Goal: Task Accomplishment & Management: Use online tool/utility

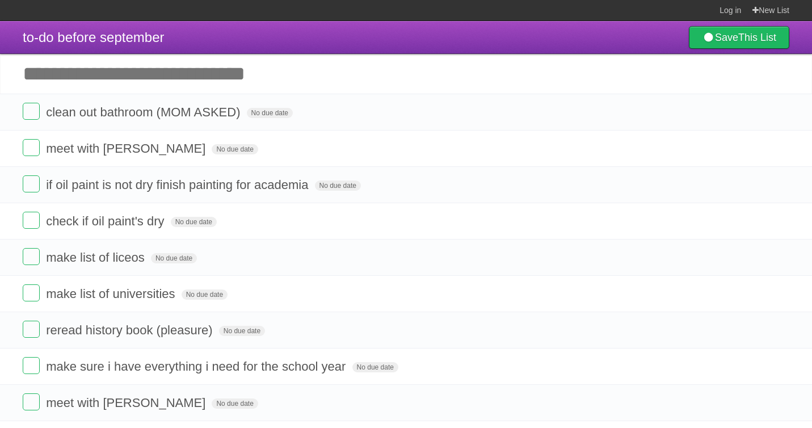
click at [160, 87] on input "Add another task" at bounding box center [406, 74] width 812 height 40
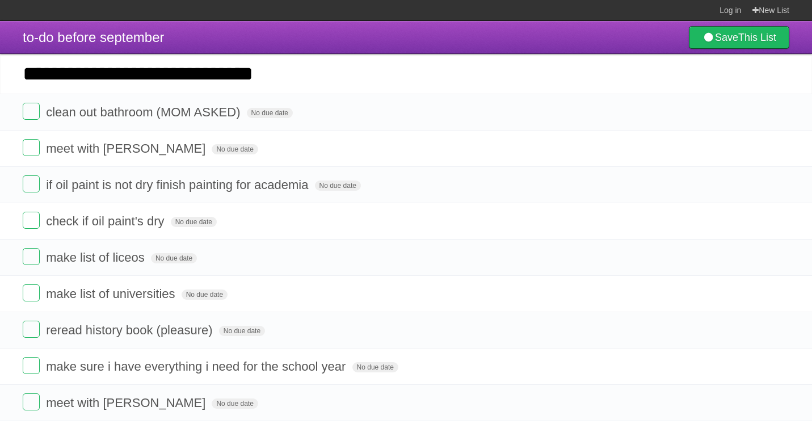
type input "**********"
click input "*********" at bounding box center [0, 0] width 0 height 0
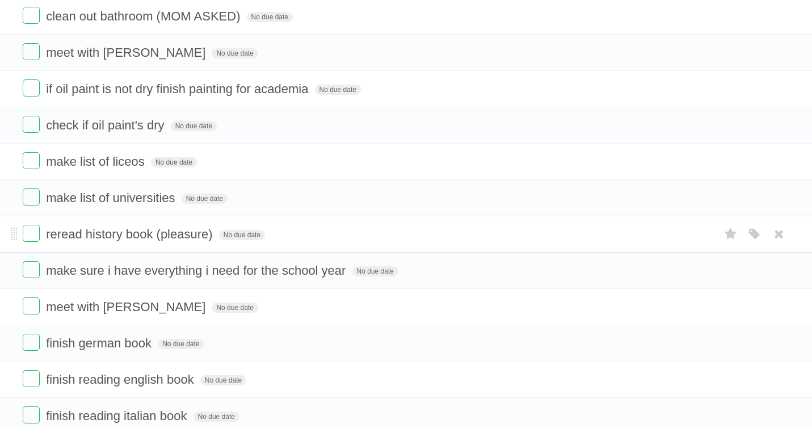
scroll to position [140, 0]
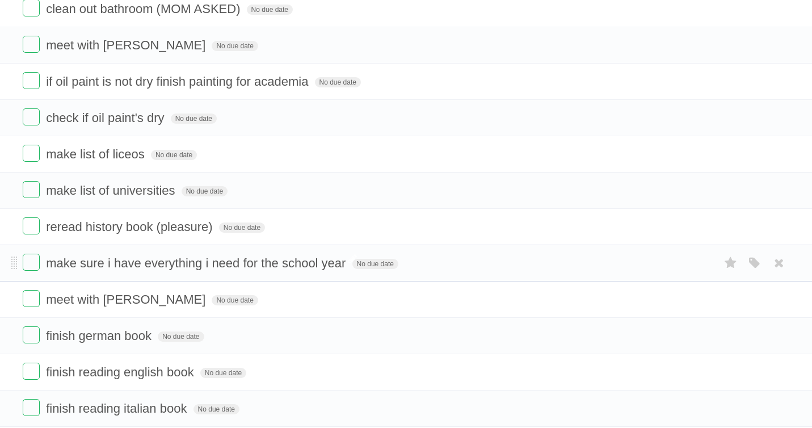
click at [110, 263] on span "make sure i have everything i need for the school year" at bounding box center [197, 263] width 303 height 14
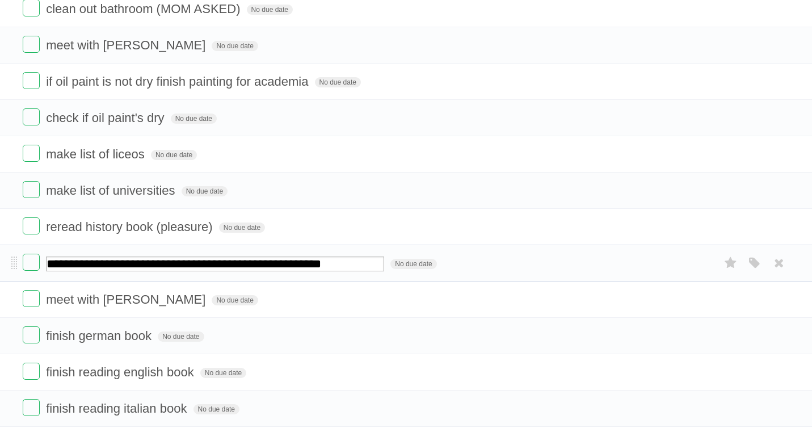
click at [498, 250] on li "**********" at bounding box center [406, 263] width 812 height 37
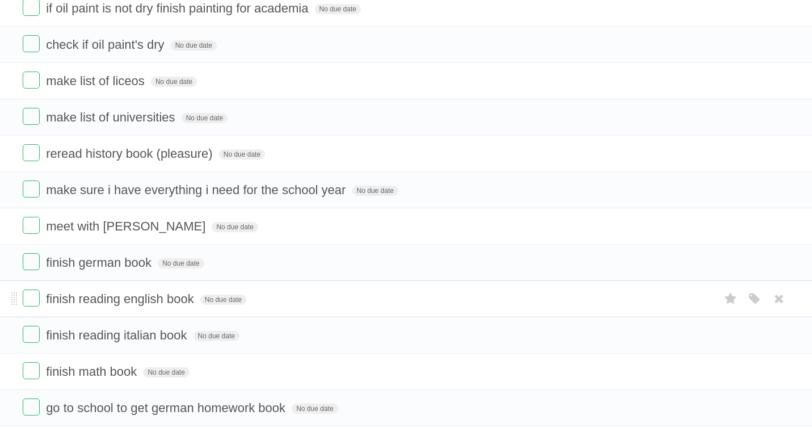
scroll to position [316, 0]
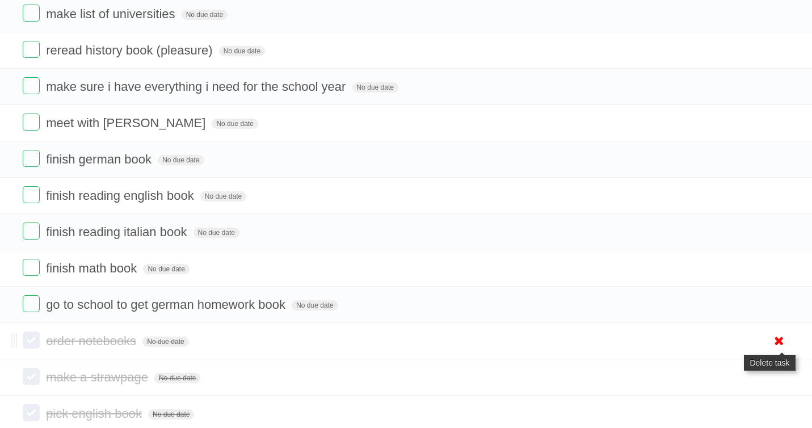
click at [779, 338] on icon at bounding box center [780, 341] width 16 height 19
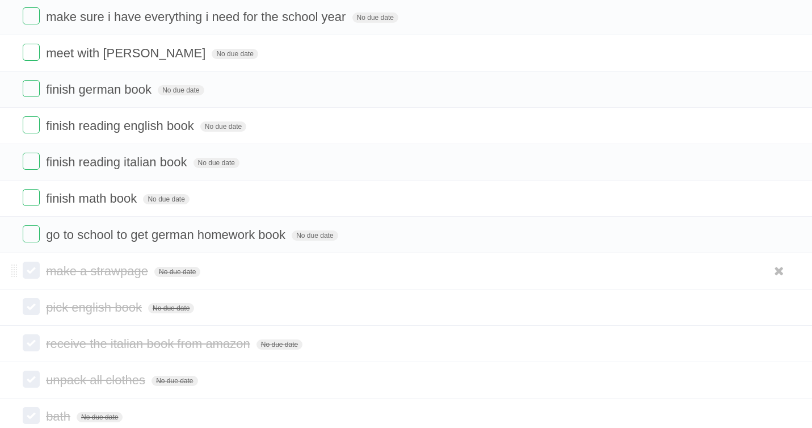
click at [20, 276] on li "make a strawpage No due date White Red Blue Green Purple Orange" at bounding box center [406, 271] width 812 height 36
click at [19, 275] on li "make a strawpage No due date White Red Blue Green Purple Orange" at bounding box center [406, 271] width 812 height 36
click at [16, 275] on span at bounding box center [14, 272] width 6 height 14
click at [773, 273] on icon at bounding box center [780, 271] width 16 height 19
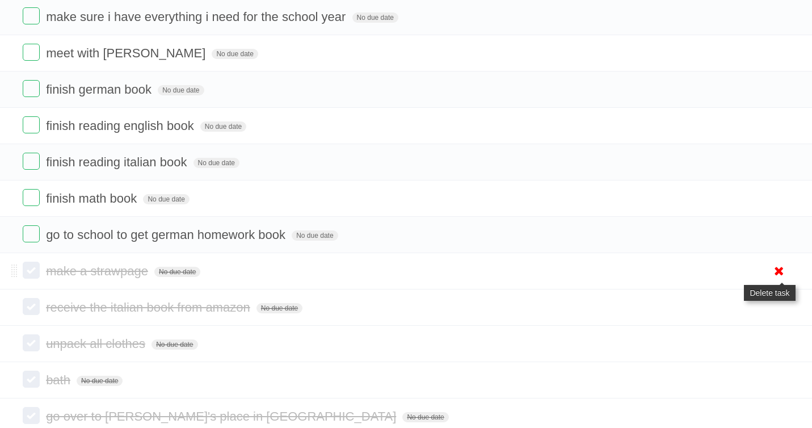
click at [777, 268] on icon at bounding box center [780, 271] width 16 height 19
click at [779, 303] on icon at bounding box center [780, 307] width 16 height 19
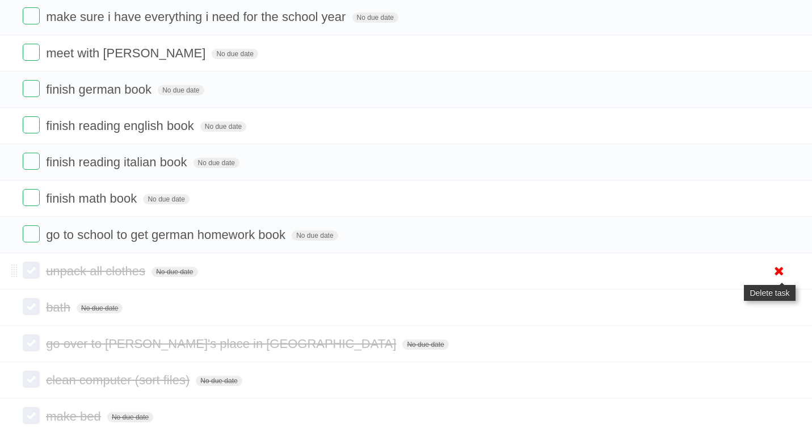
click at [769, 277] on link at bounding box center [780, 271] width 22 height 19
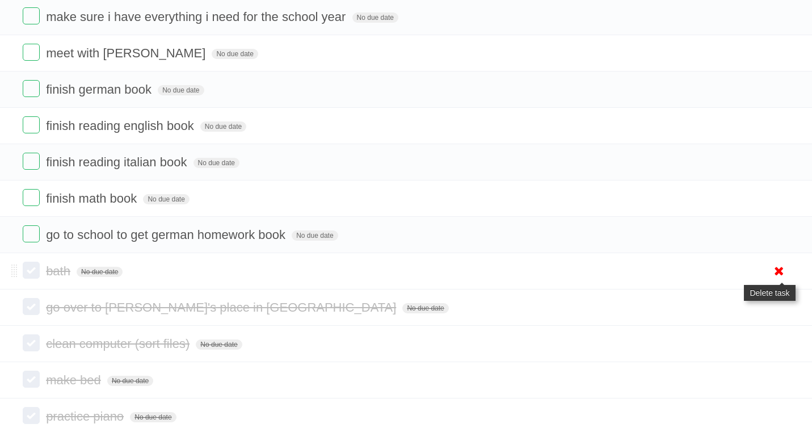
click at [773, 278] on icon at bounding box center [780, 271] width 16 height 19
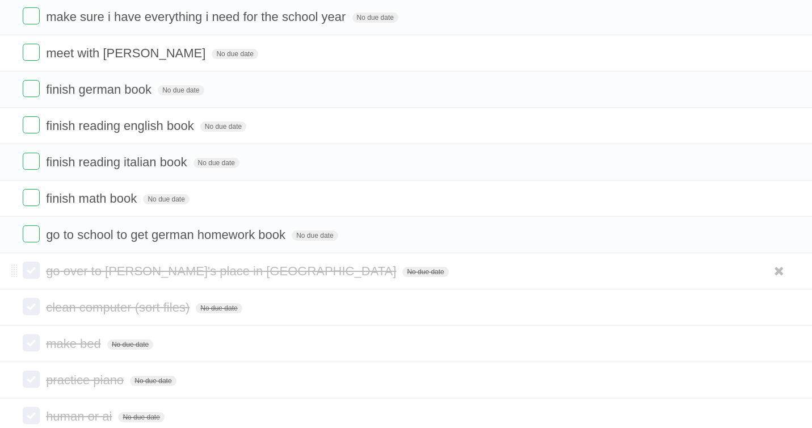
click at [766, 263] on li "go over to [PERSON_NAME]'s place in [GEOGRAPHIC_DATA] No due date White Red Blu…" at bounding box center [406, 271] width 812 height 36
click at [773, 265] on icon at bounding box center [780, 271] width 16 height 19
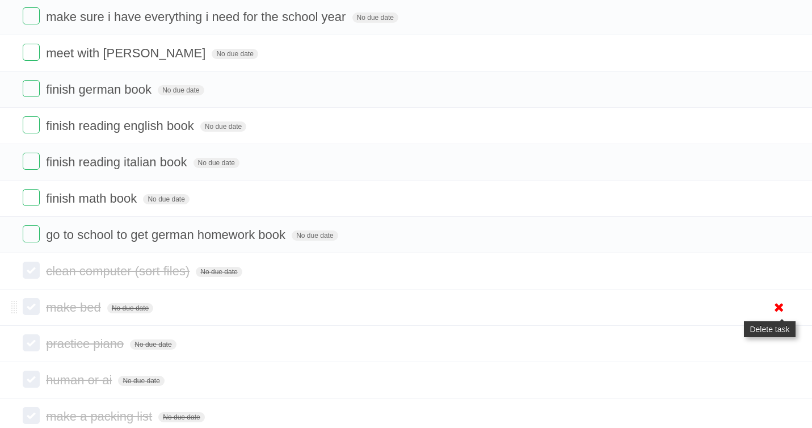
click at [787, 310] on link at bounding box center [780, 307] width 22 height 19
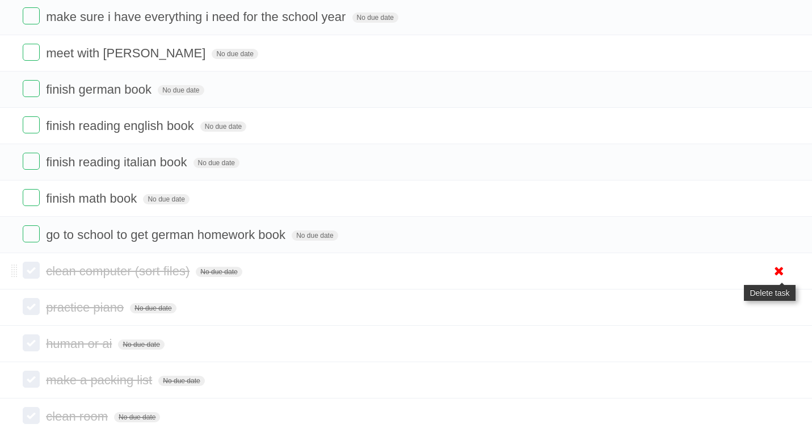
click at [789, 276] on link at bounding box center [780, 271] width 22 height 19
click at [772, 265] on icon at bounding box center [780, 271] width 16 height 19
click at [776, 267] on icon at bounding box center [780, 271] width 16 height 19
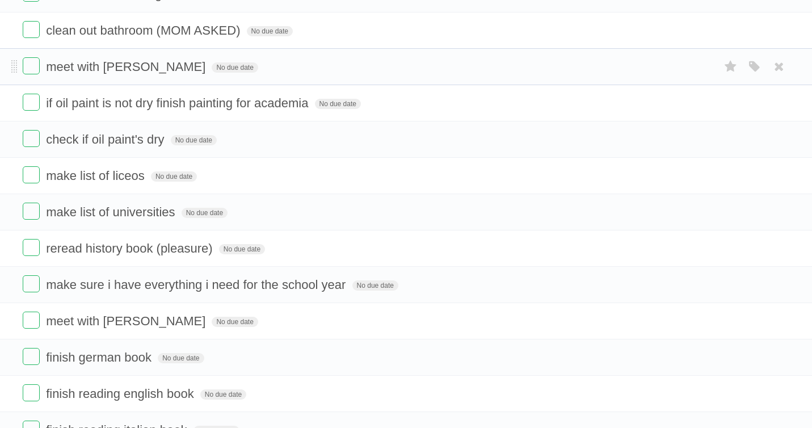
scroll to position [0, 0]
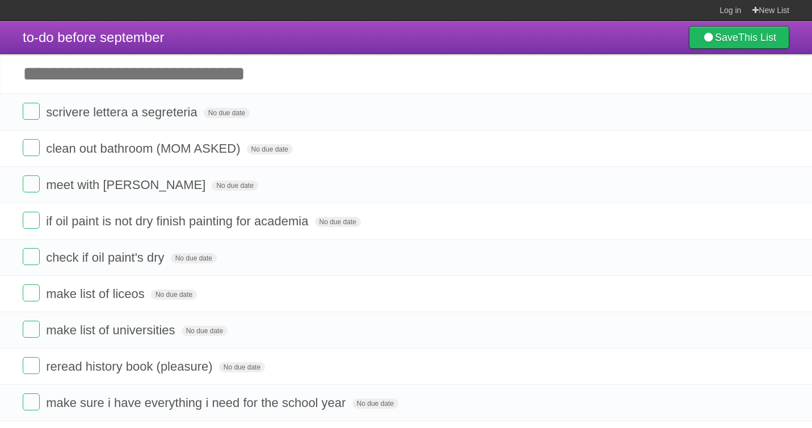
click at [140, 70] on input "Add another task" at bounding box center [406, 74] width 812 height 40
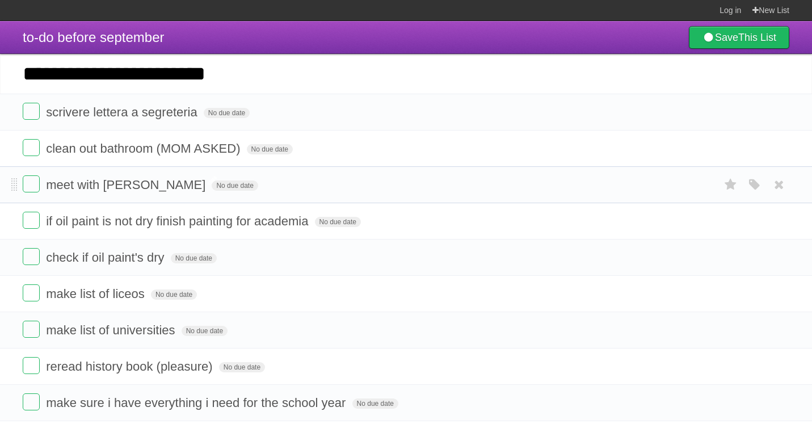
type input "**********"
click input "*********" at bounding box center [0, 0] width 0 height 0
